Goal: Transaction & Acquisition: Purchase product/service

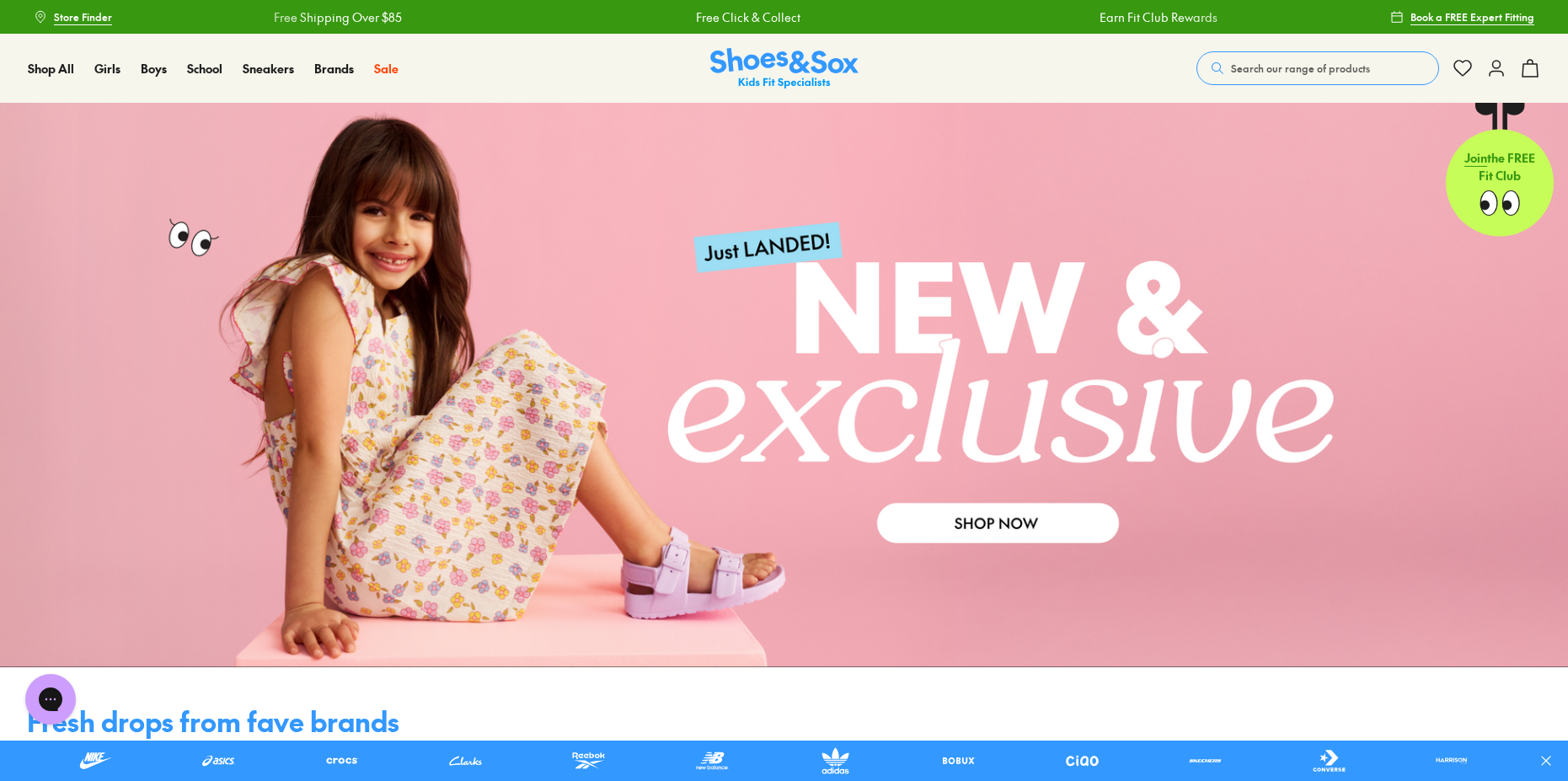
click at [1275, 70] on span "Search our range of products" at bounding box center [1301, 67] width 139 height 15
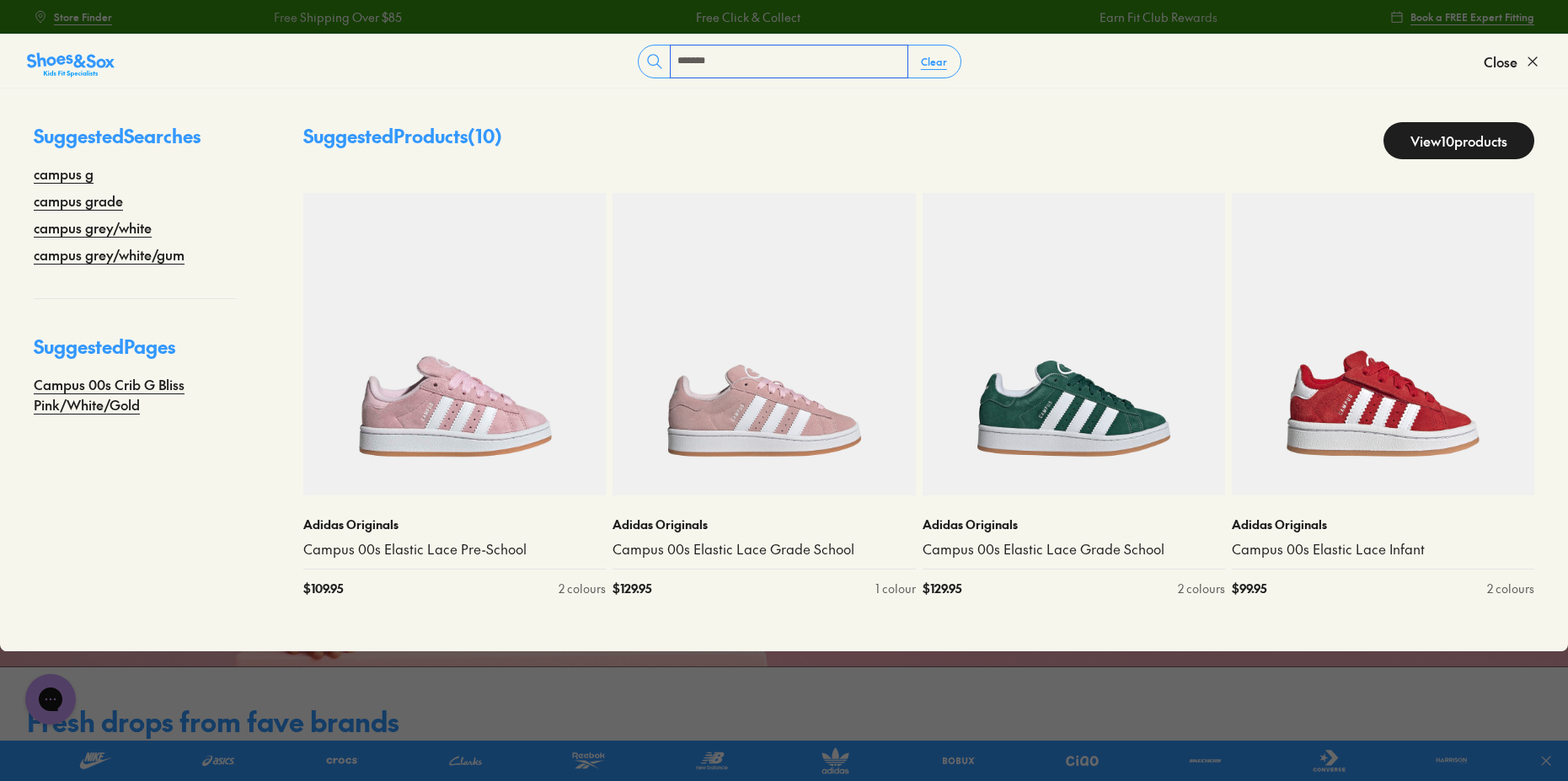
type input "******"
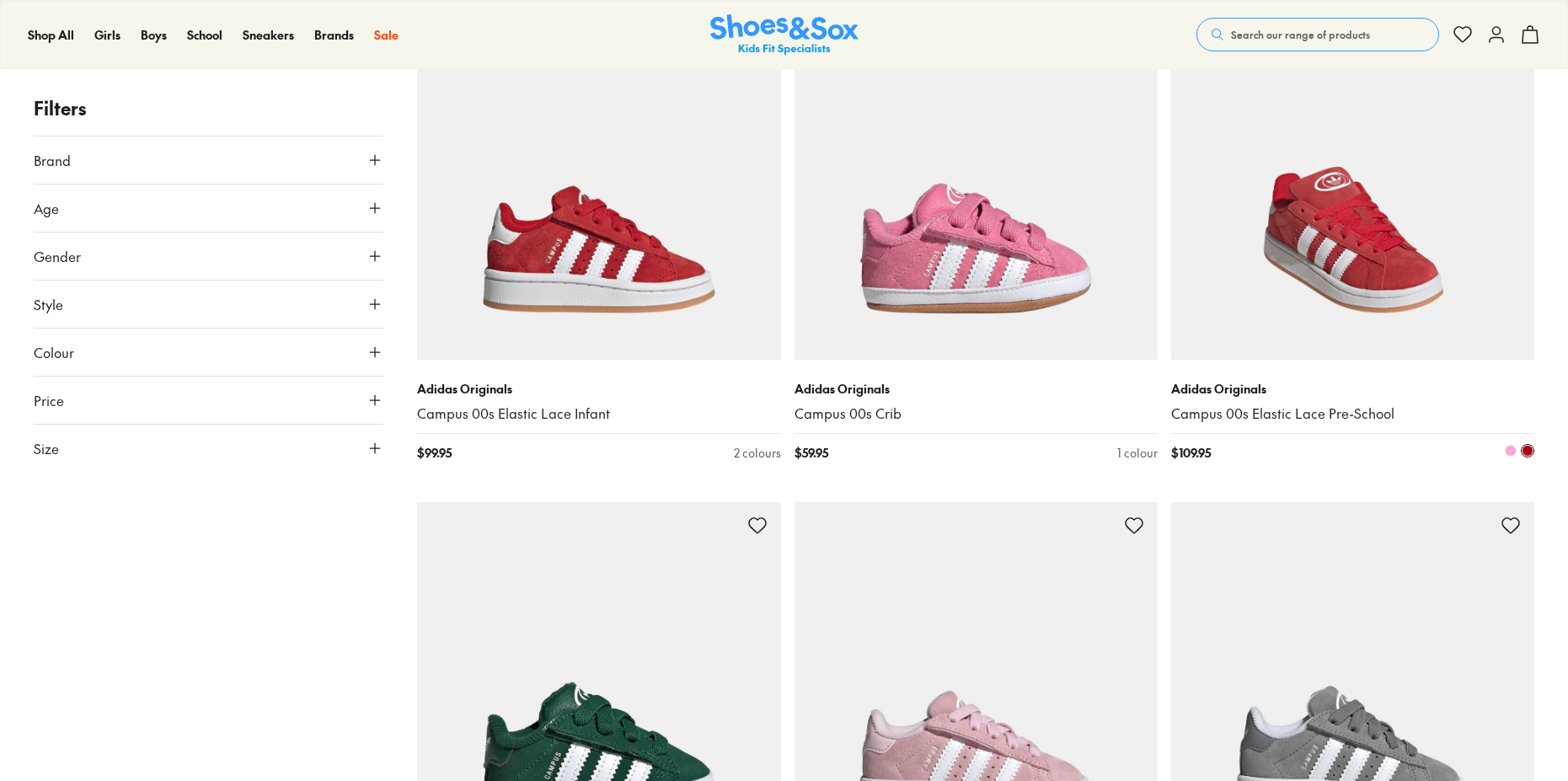
click at [1263, 225] on img at bounding box center [1352, 178] width 363 height 363
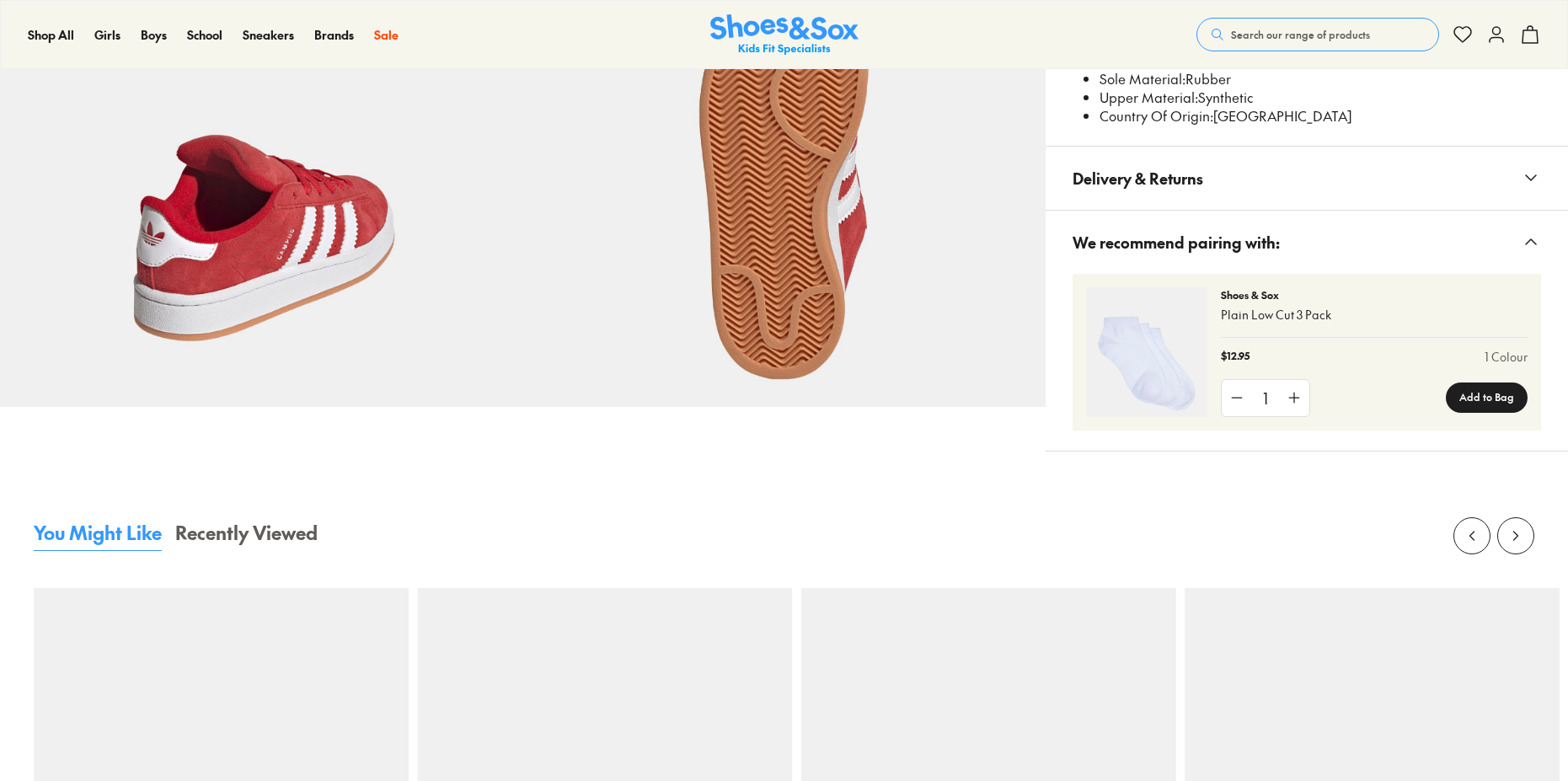
select select "*"
